Goal: Navigation & Orientation: Understand site structure

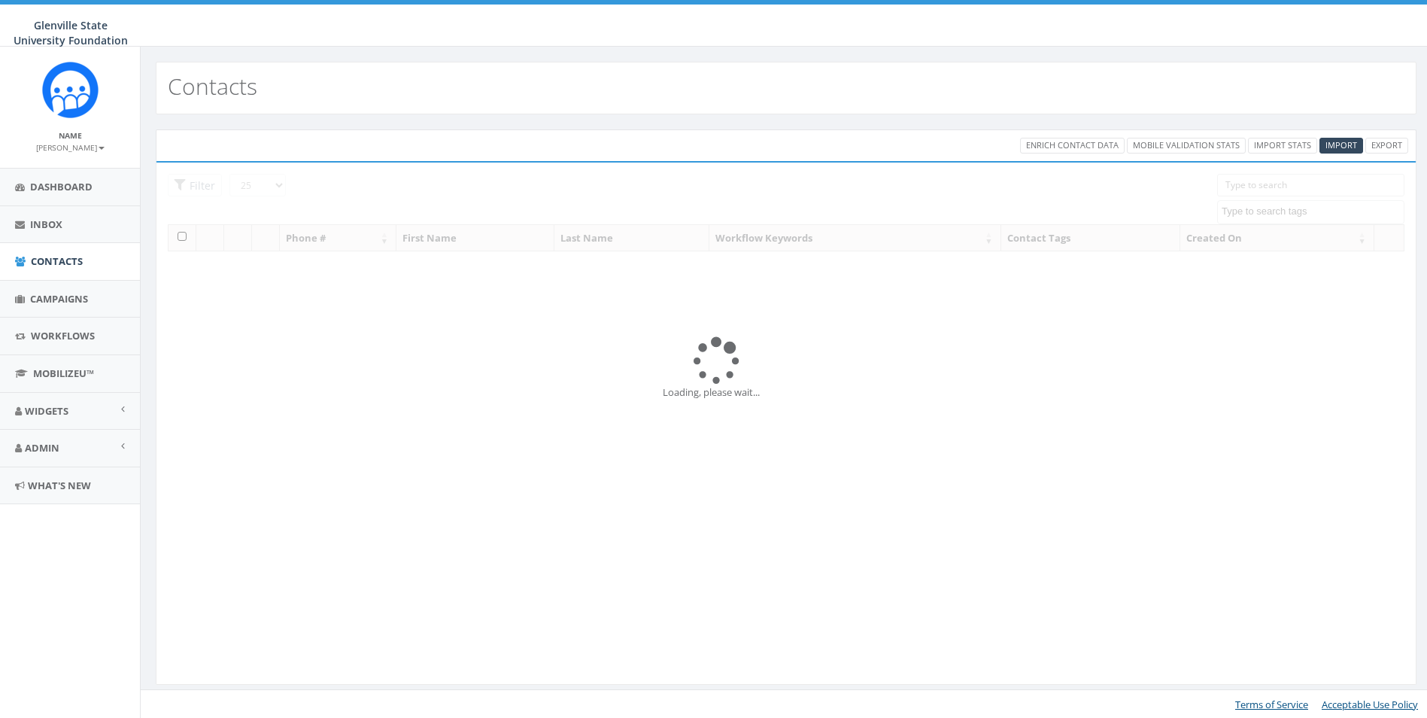
select select
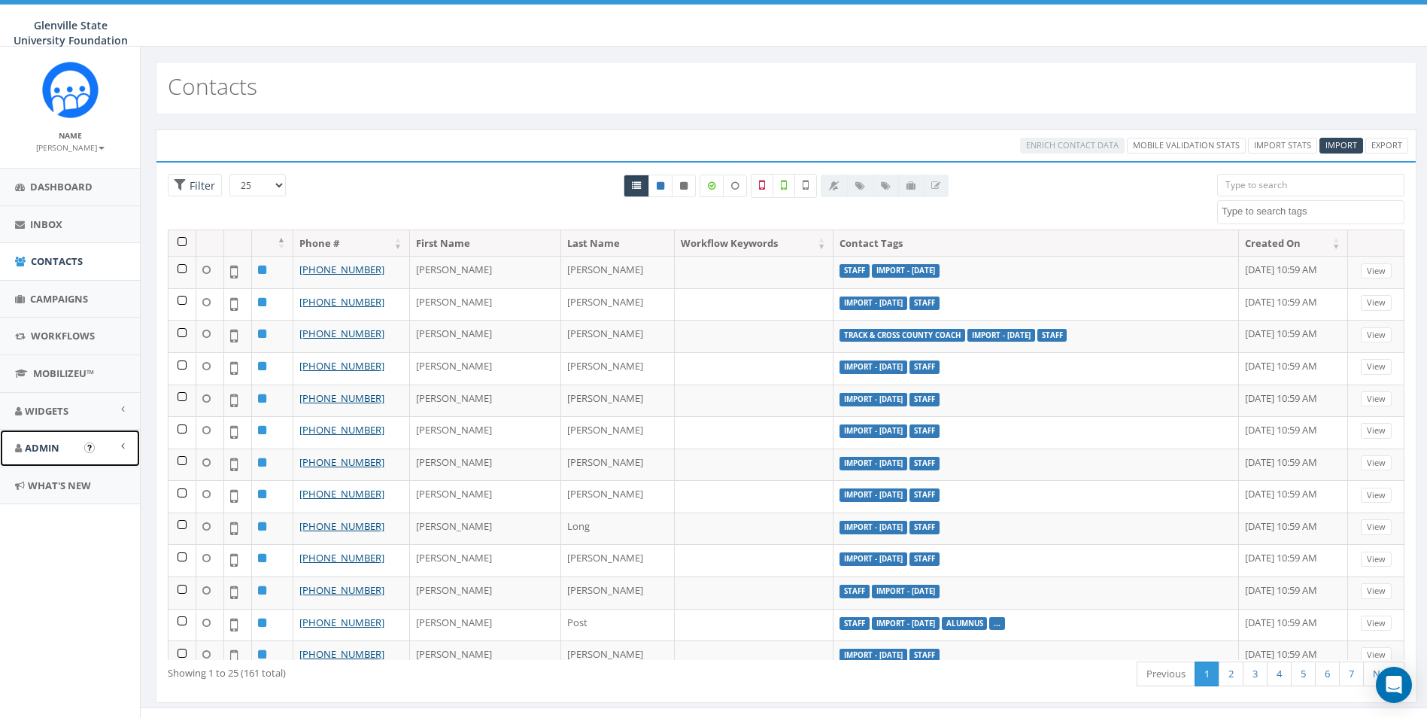
click at [74, 447] on link "Admin" at bounding box center [70, 447] width 140 height 37
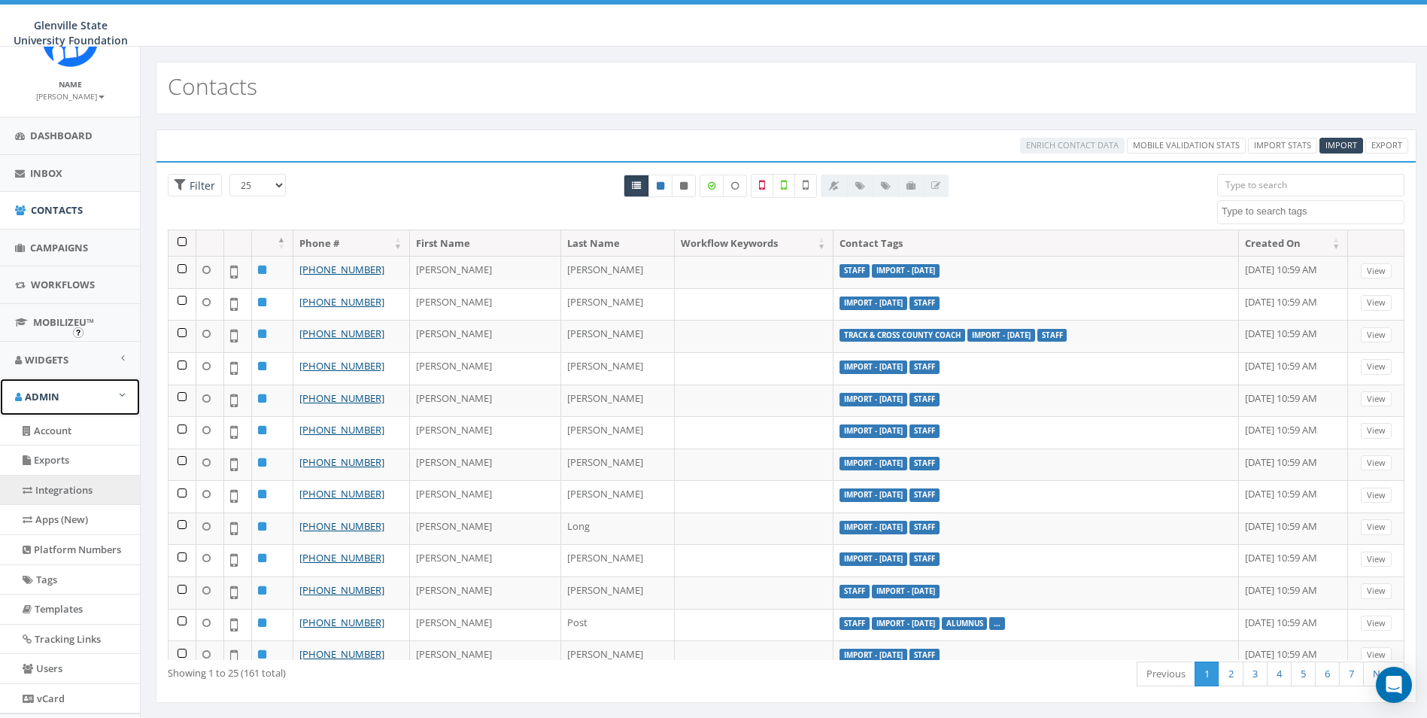
scroll to position [127, 0]
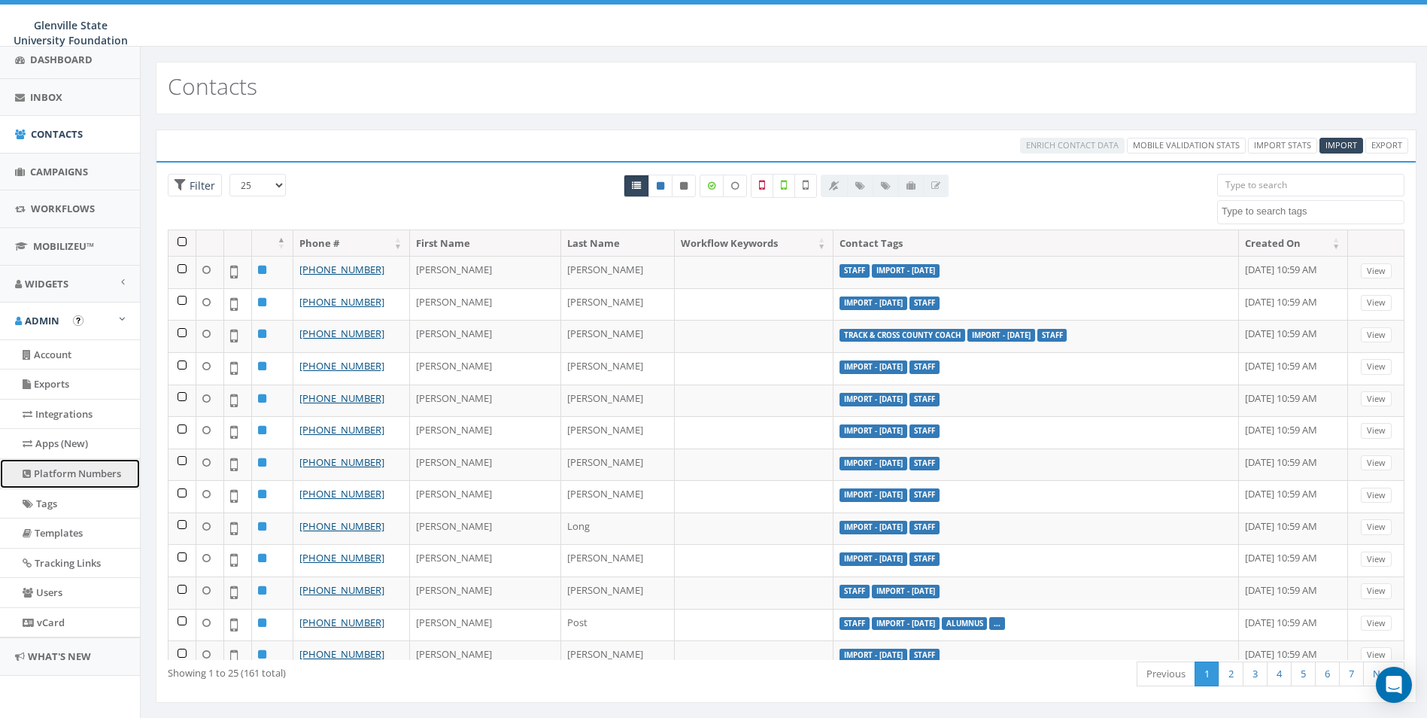
click at [85, 479] on link "Platform Numbers" at bounding box center [70, 473] width 140 height 29
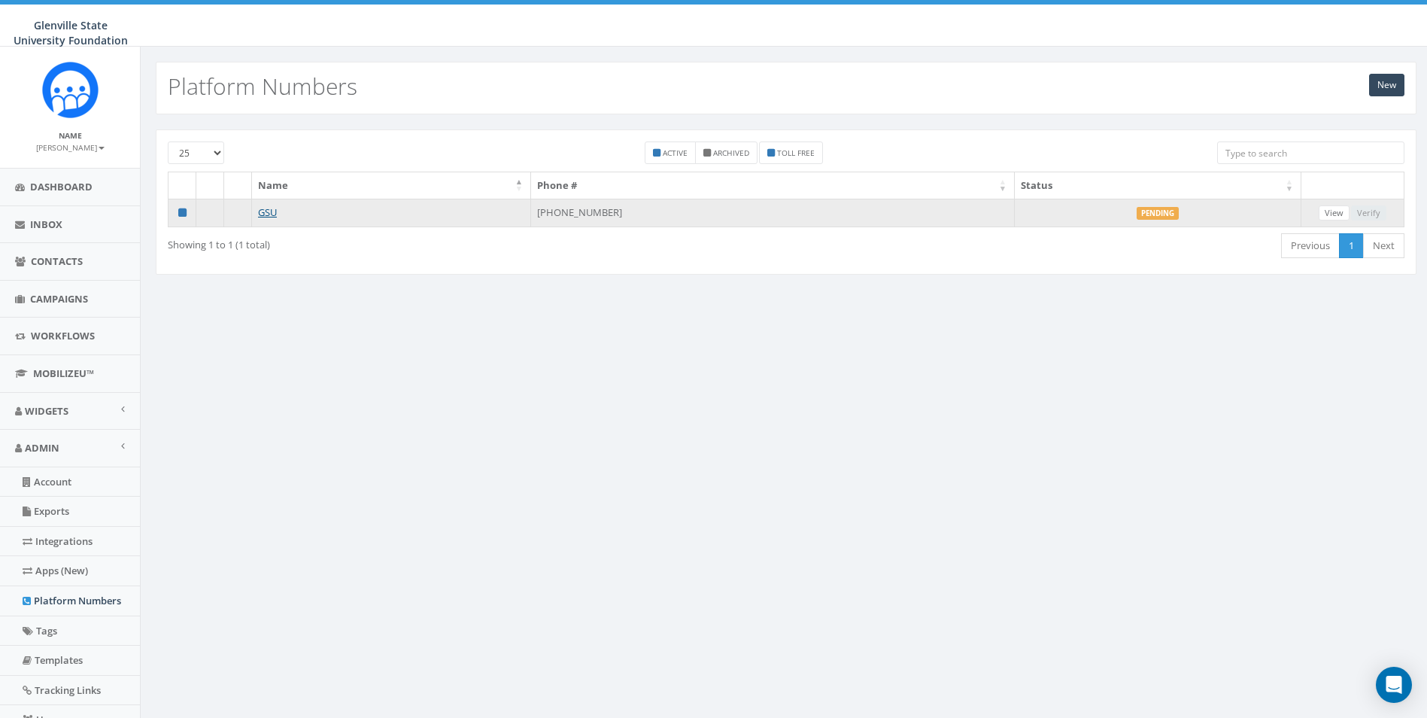
click at [1155, 214] on label "Pending" at bounding box center [1158, 214] width 42 height 14
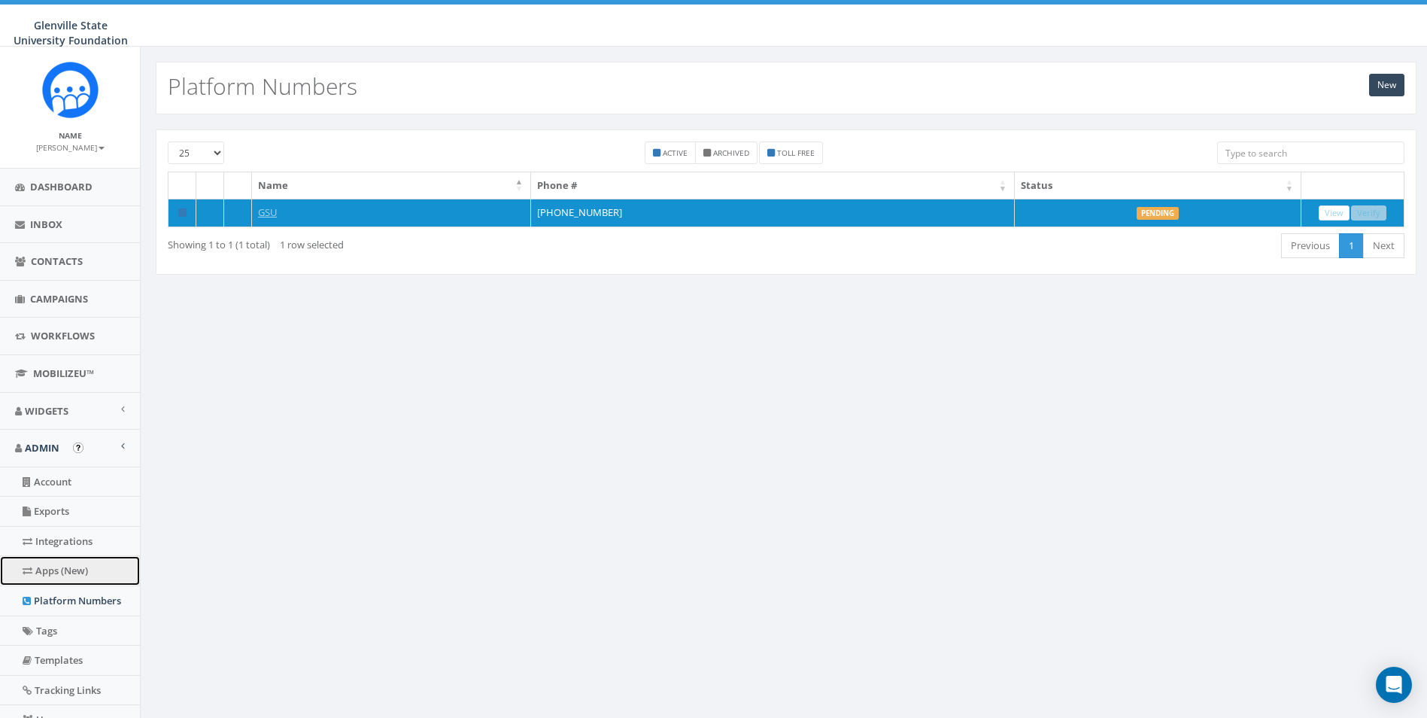
click at [58, 582] on link "Apps (New)" at bounding box center [70, 570] width 140 height 29
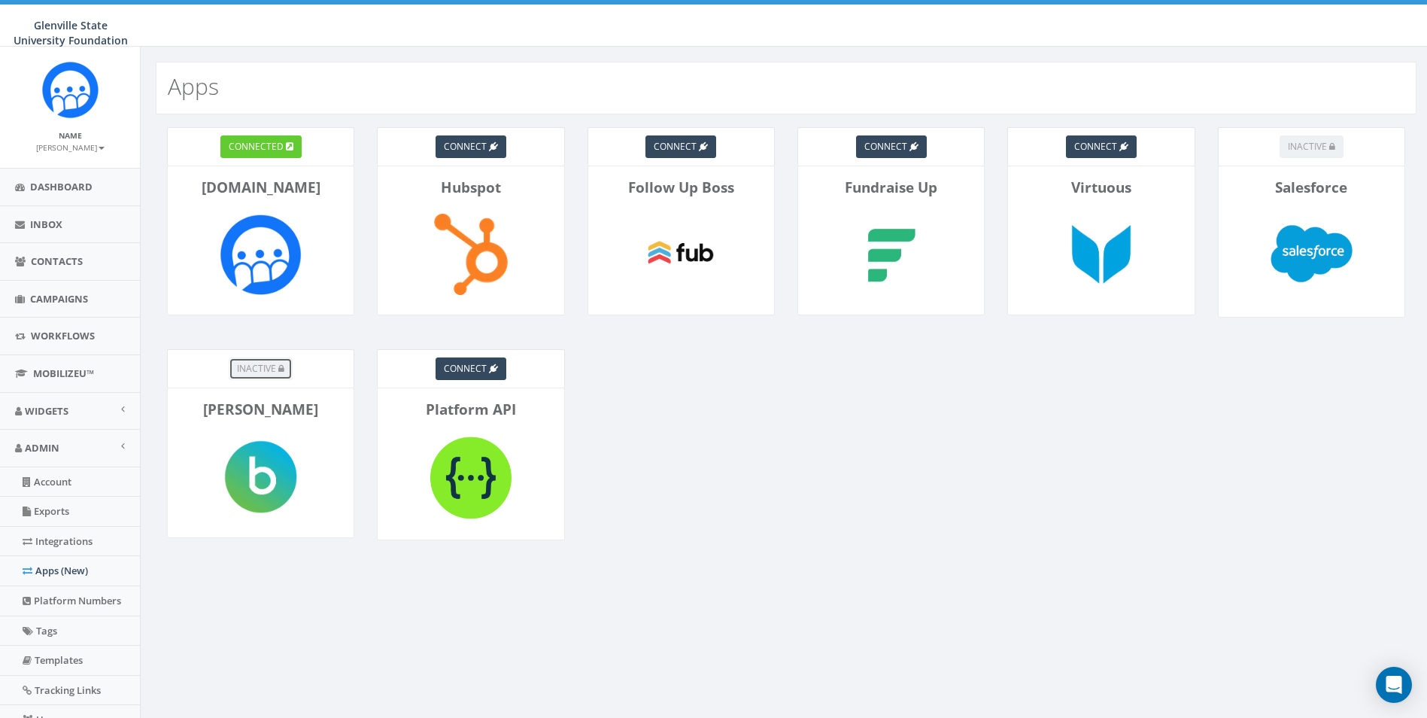
click at [281, 359] on button "inactive" at bounding box center [261, 368] width 64 height 23
click at [45, 538] on link "Integrations" at bounding box center [70, 541] width 140 height 29
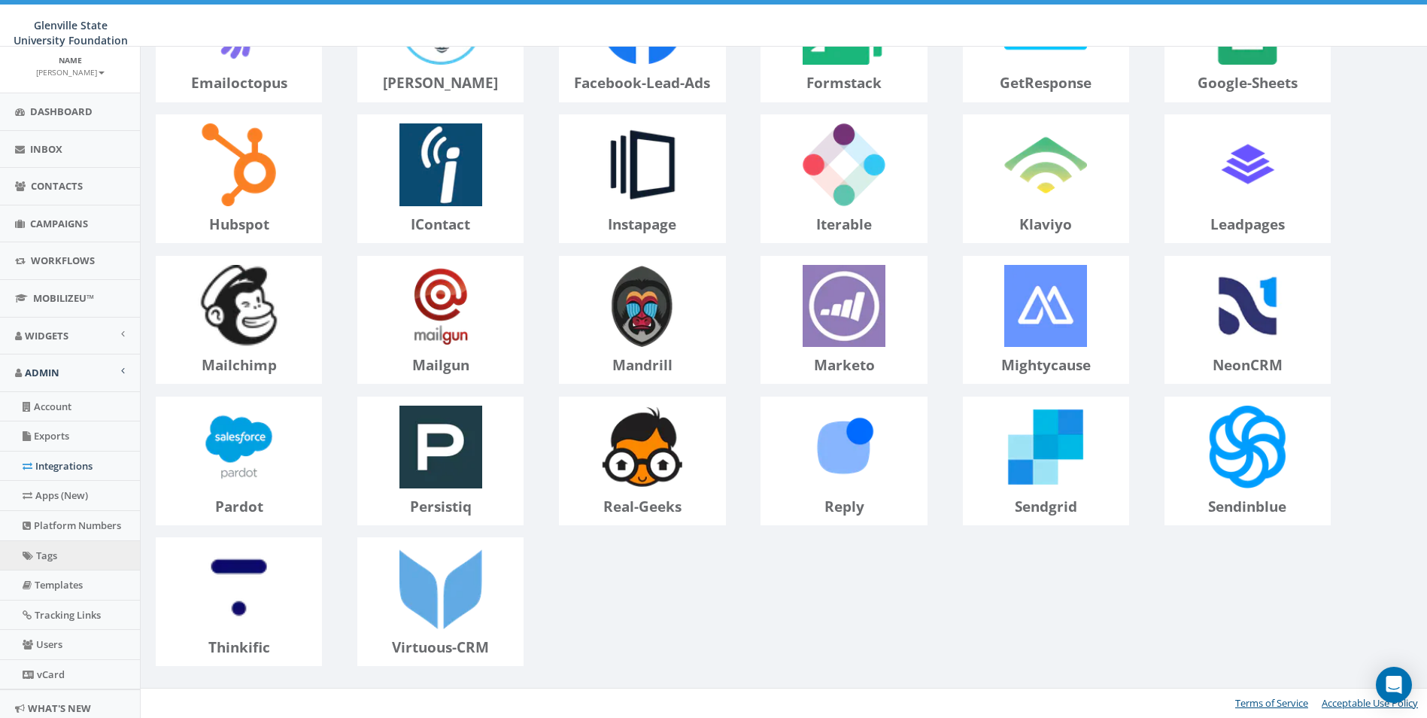
scroll to position [127, 0]
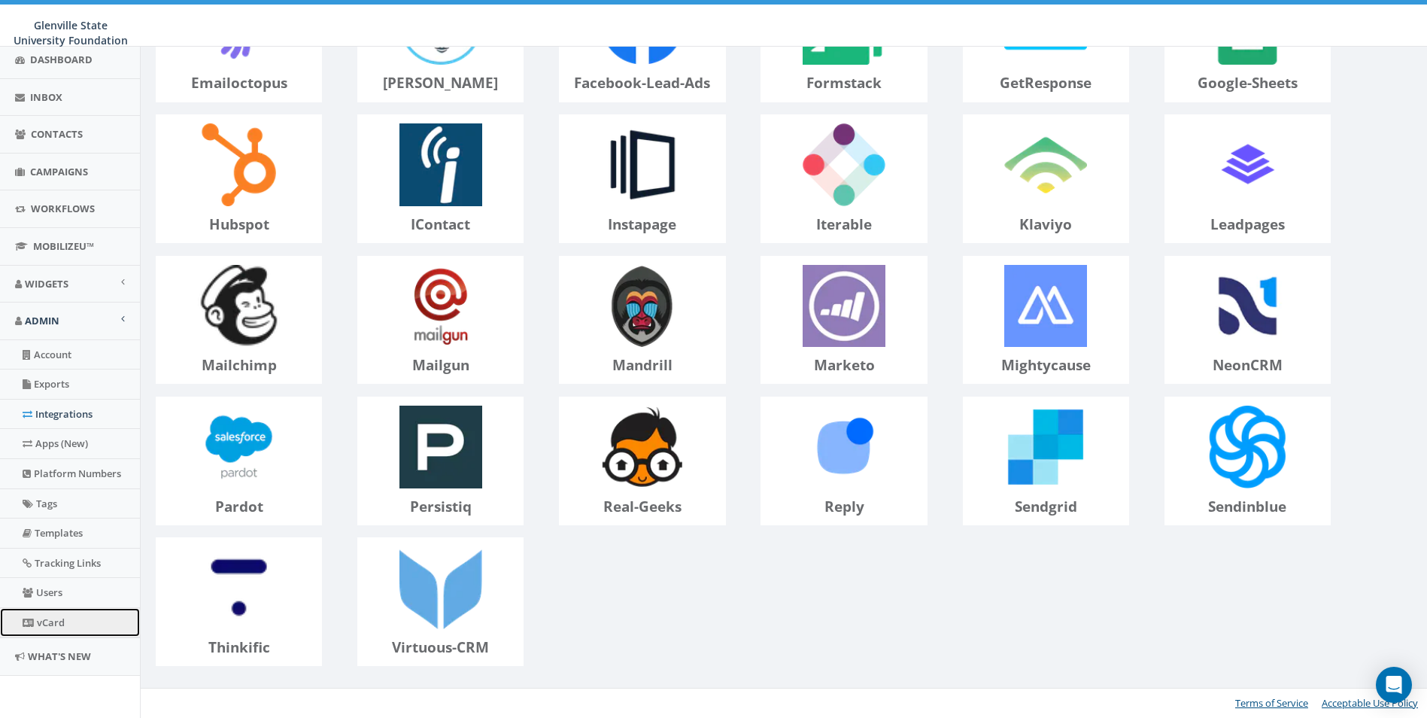
click at [65, 619] on link "vCard" at bounding box center [70, 622] width 140 height 29
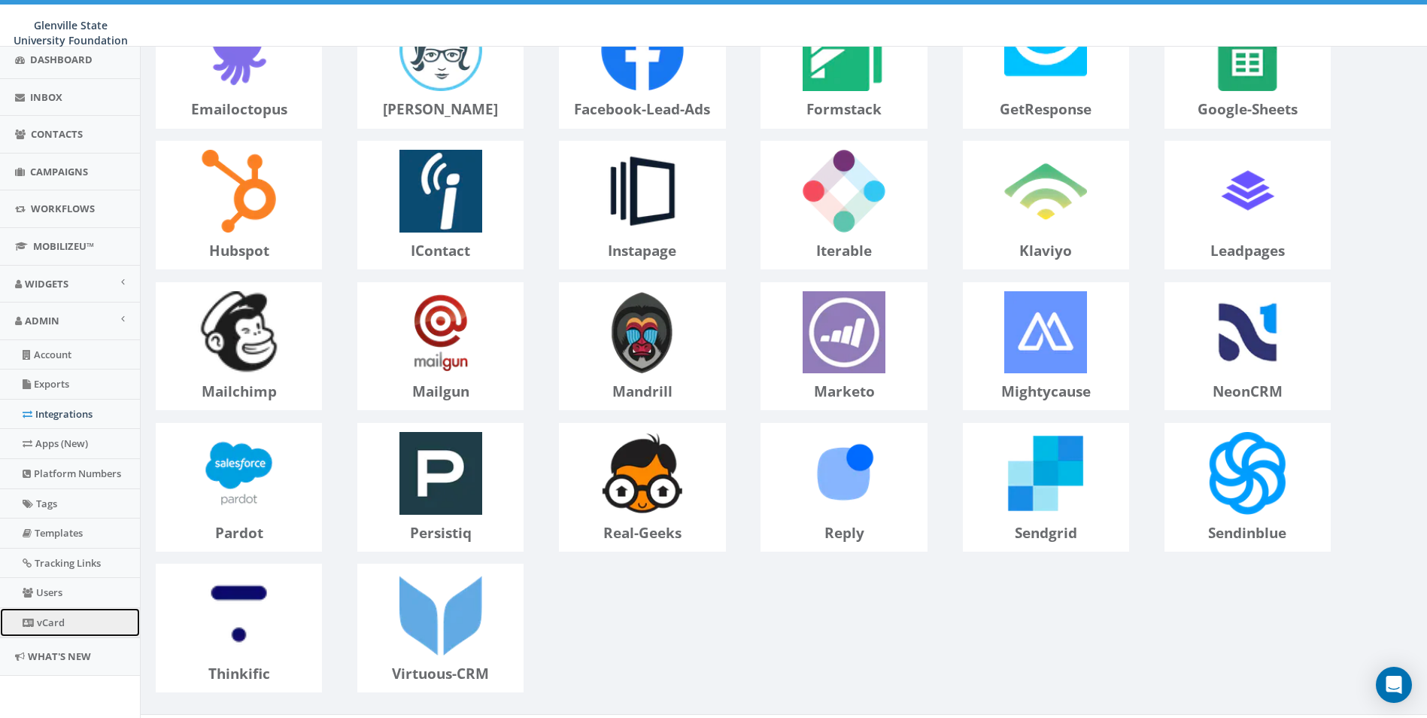
scroll to position [478, 0]
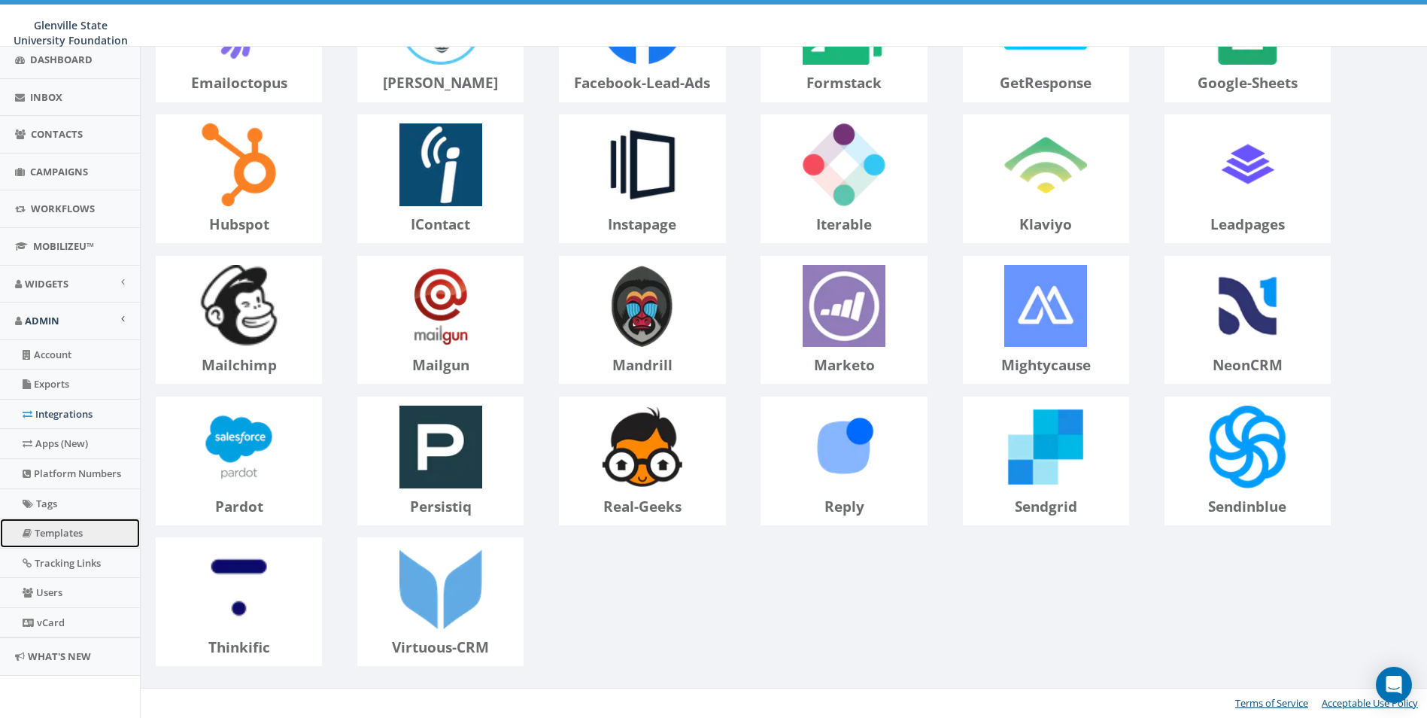
click at [68, 535] on link "Templates" at bounding box center [70, 532] width 140 height 29
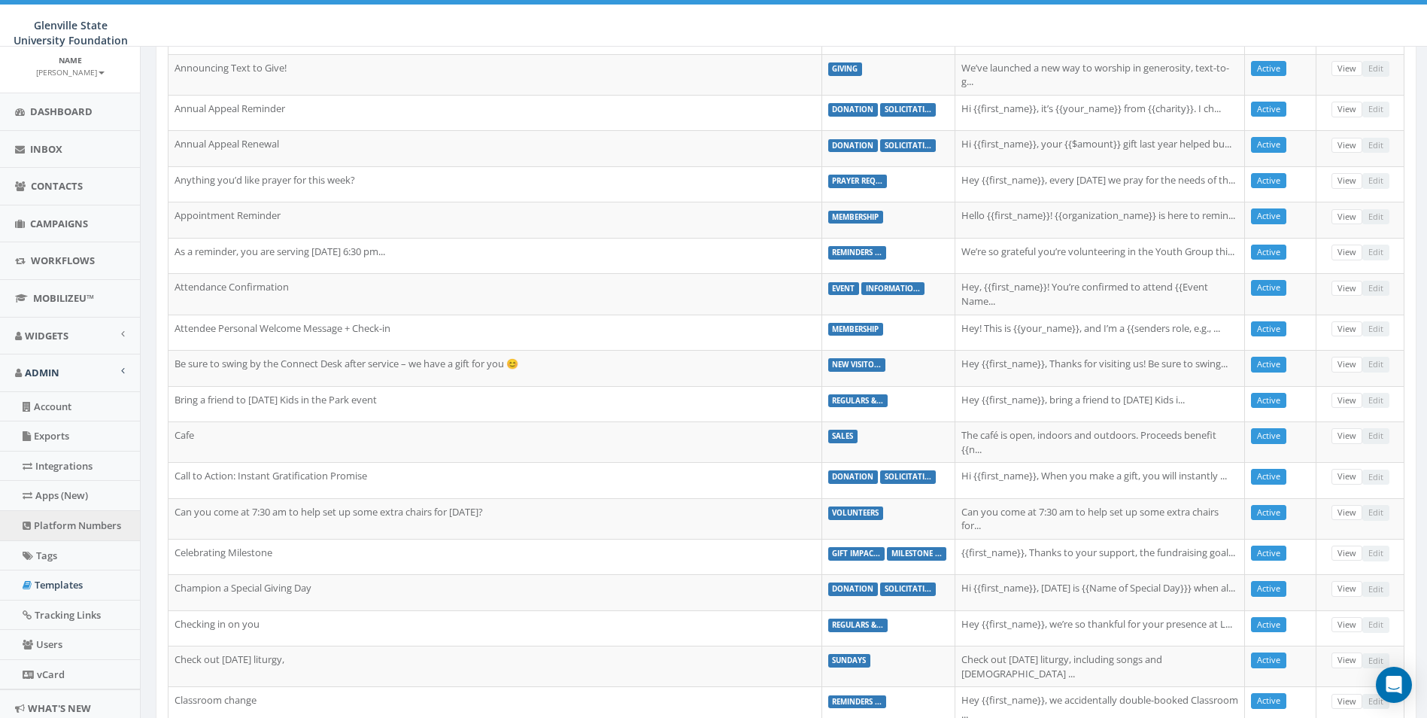
scroll to position [127, 0]
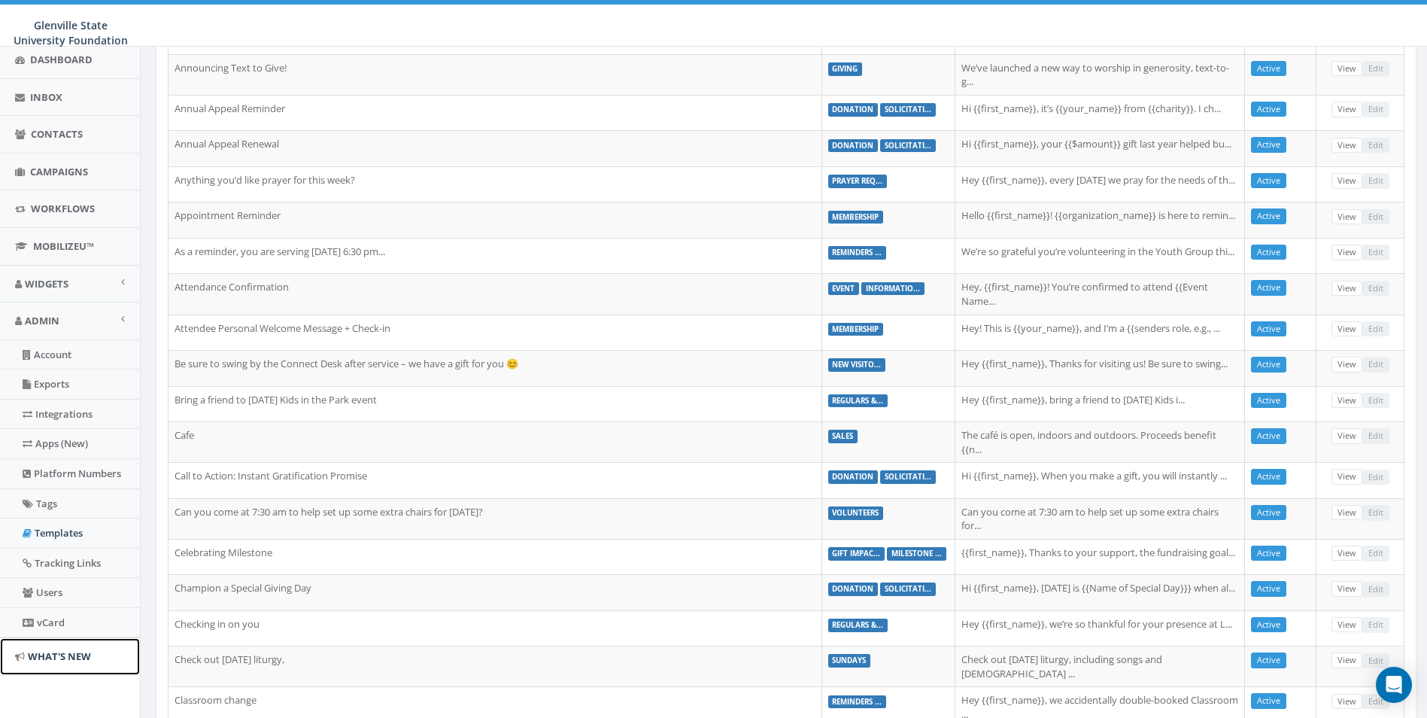
click at [69, 658] on span "What's New" at bounding box center [59, 656] width 63 height 14
click at [62, 252] on span "MobilizeU™" at bounding box center [63, 246] width 61 height 14
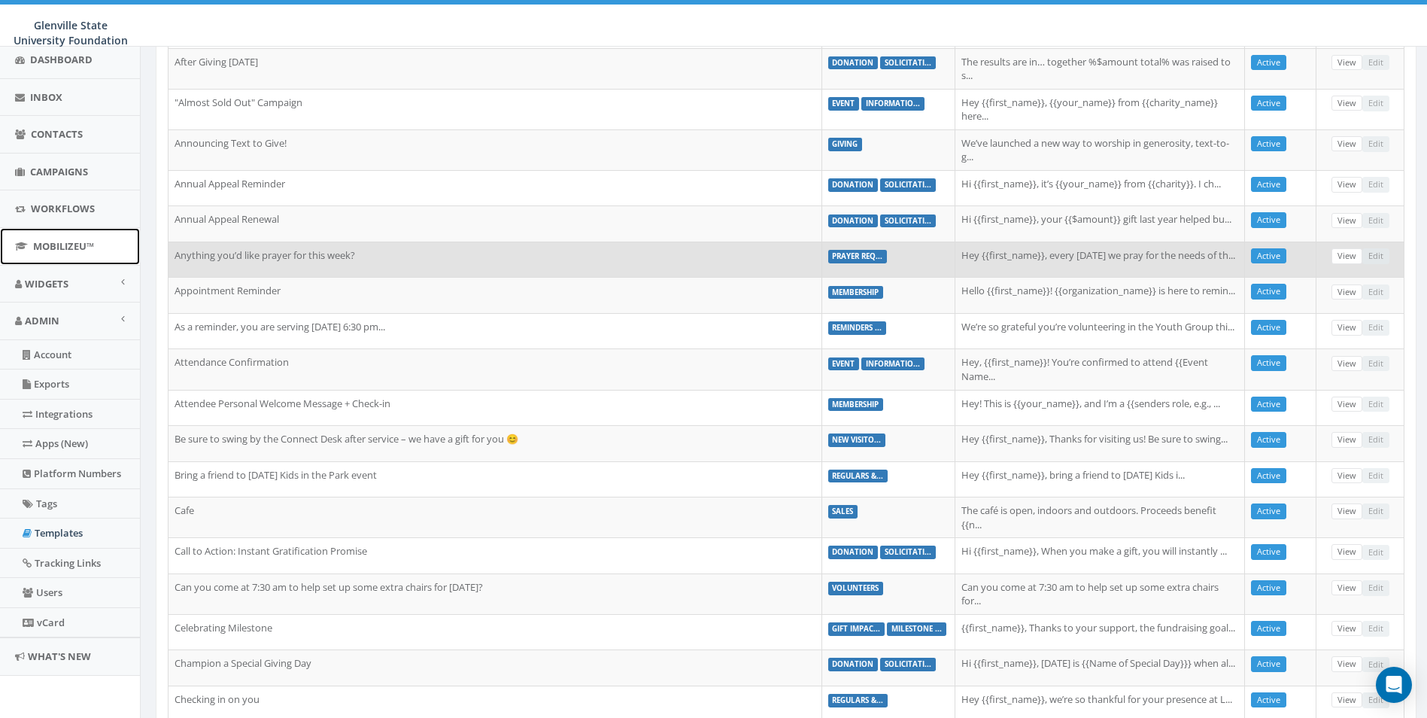
scroll to position [0, 0]
